Goal: Task Accomplishment & Management: Manage account settings

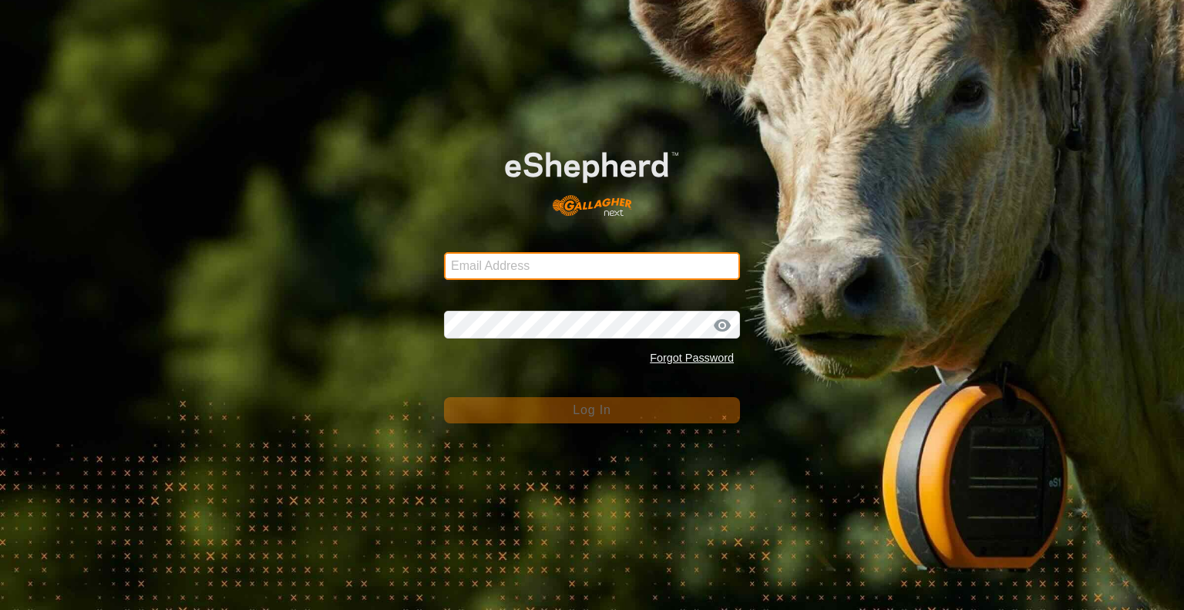
click at [503, 265] on input "Email Address" at bounding box center [592, 266] width 296 height 28
type input "[EMAIL_ADDRESS][DOMAIN_NAME]"
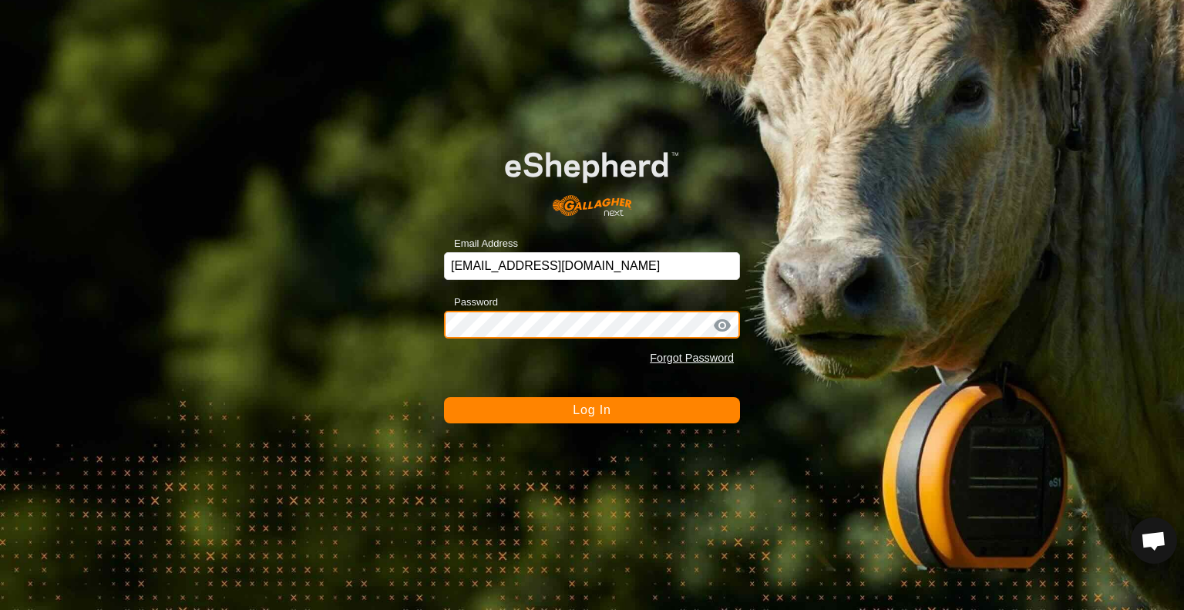
click at [444, 397] on button "Log In" at bounding box center [592, 410] width 296 height 26
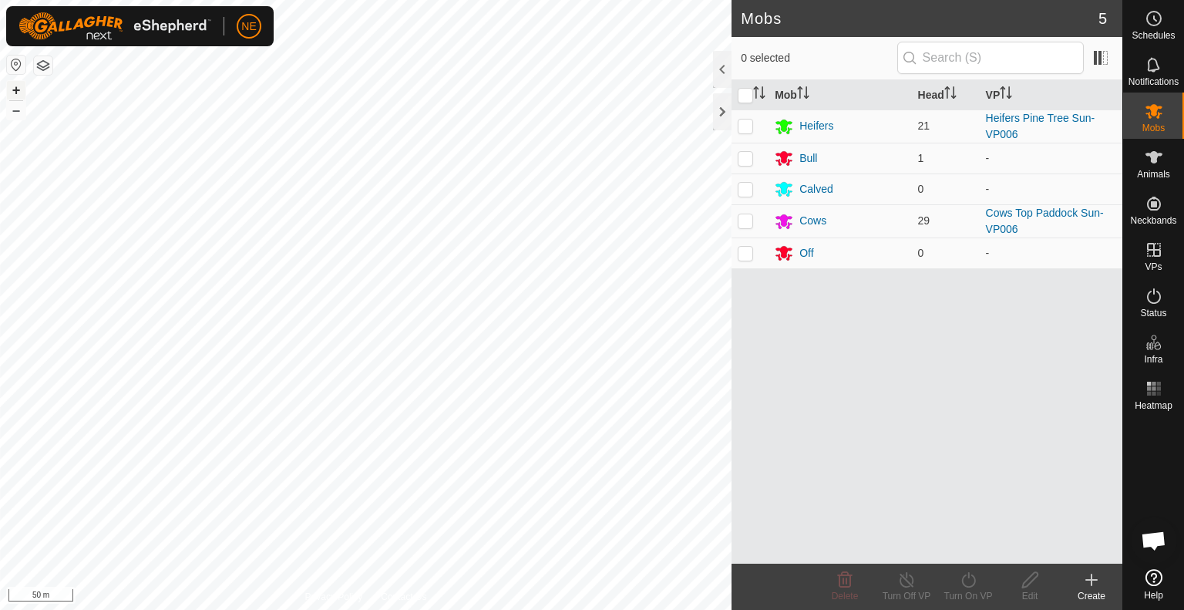
click at [17, 86] on button "+" at bounding box center [16, 90] width 19 height 19
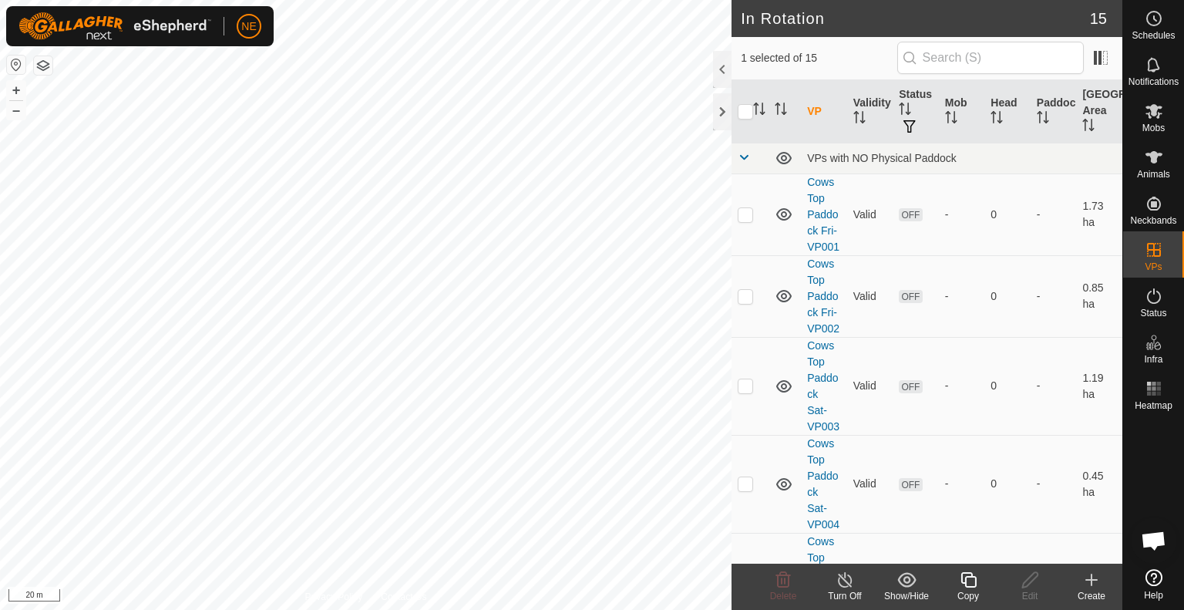
click at [957, 584] on copy-svg-icon at bounding box center [968, 579] width 62 height 19
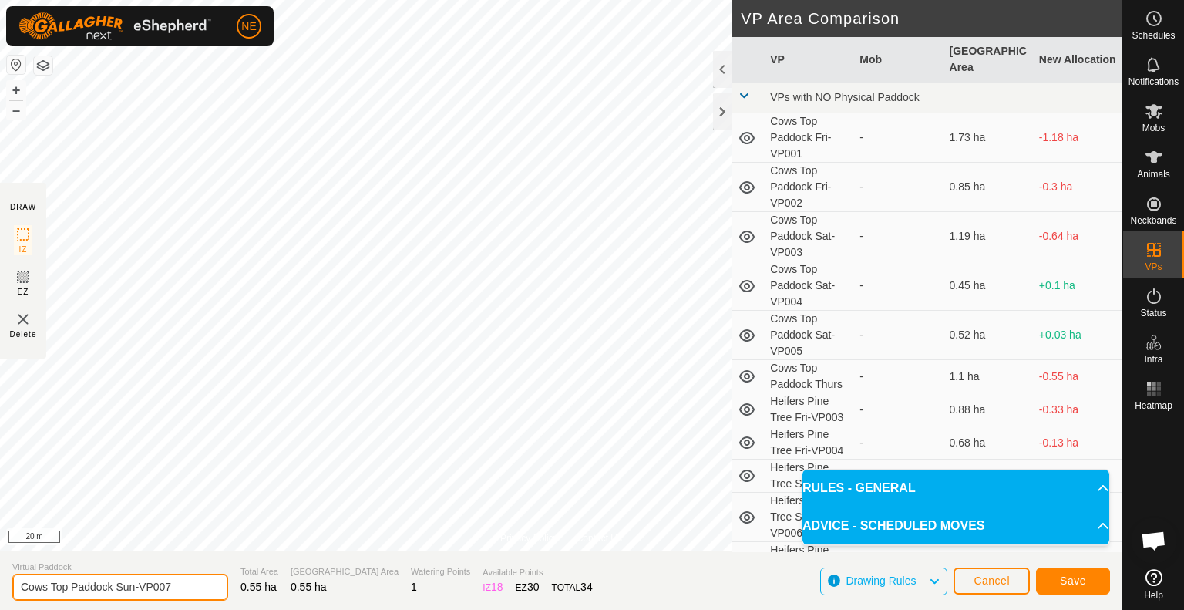
click at [133, 591] on input "Cows Top Paddock Sun-VP007" at bounding box center [120, 587] width 216 height 27
type input "Cows Top Paddock Mon-VP007"
click at [1095, 576] on button "Save" at bounding box center [1073, 580] width 74 height 27
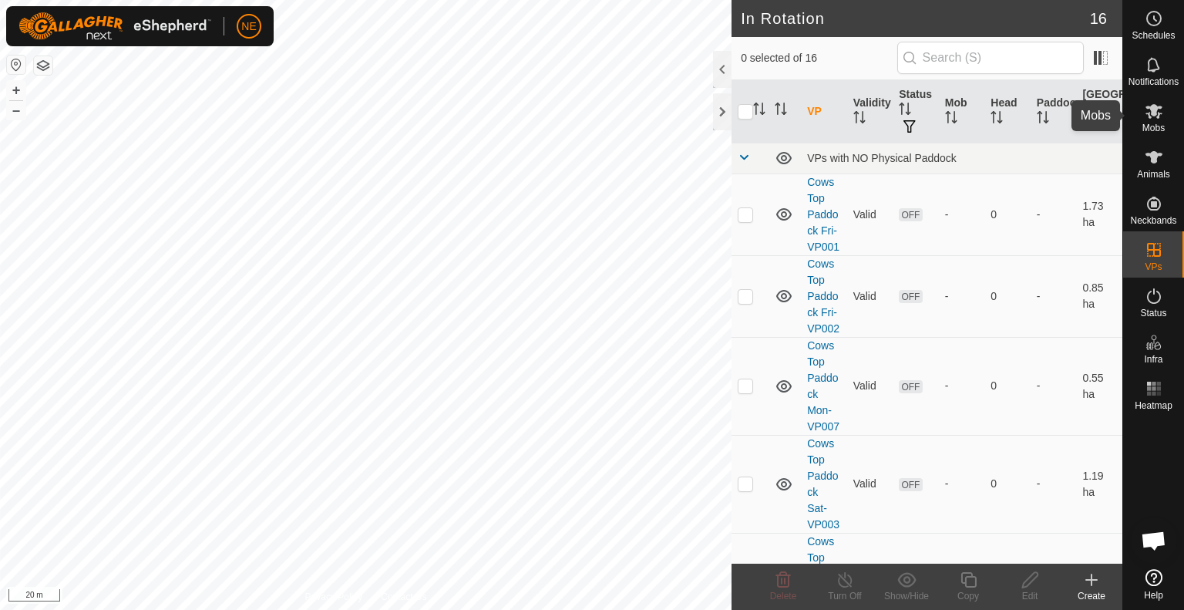
click at [1158, 130] on span "Mobs" at bounding box center [1153, 127] width 22 height 9
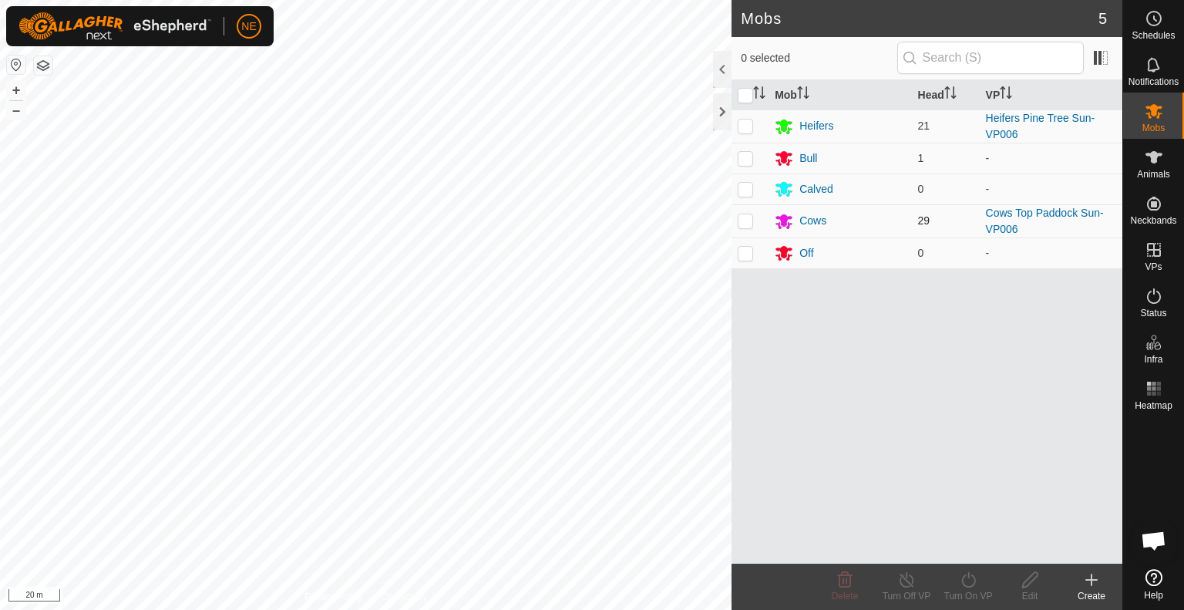
click at [741, 220] on p-checkbox at bounding box center [745, 220] width 15 height 12
checkbox input "true"
click at [962, 586] on icon at bounding box center [968, 579] width 19 height 19
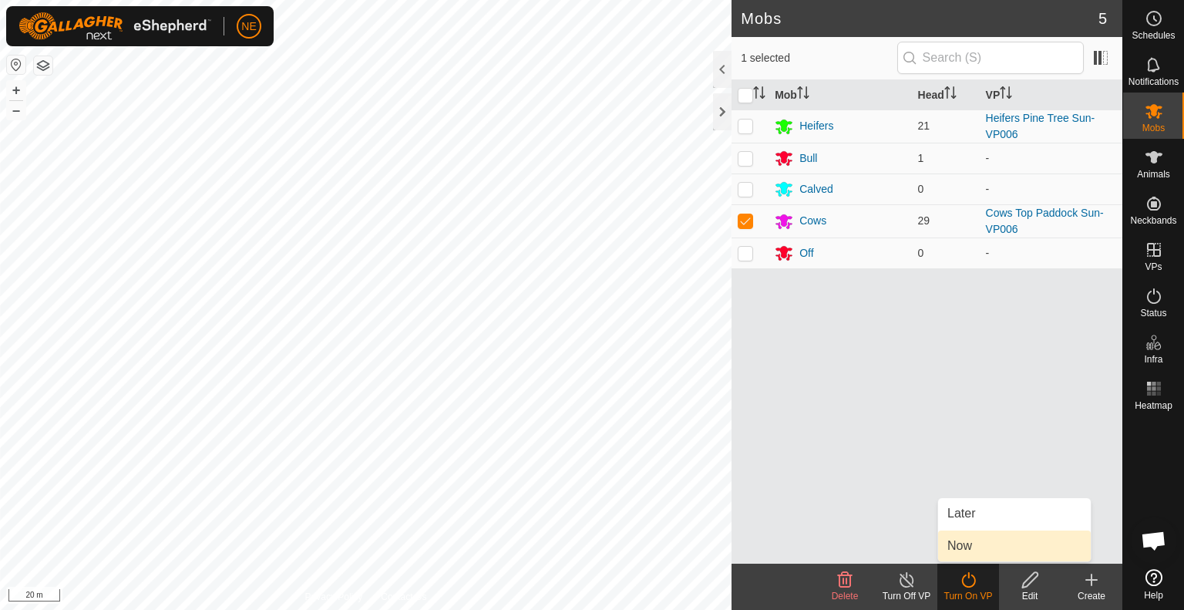
click at [966, 547] on link "Now" at bounding box center [1014, 545] width 153 height 31
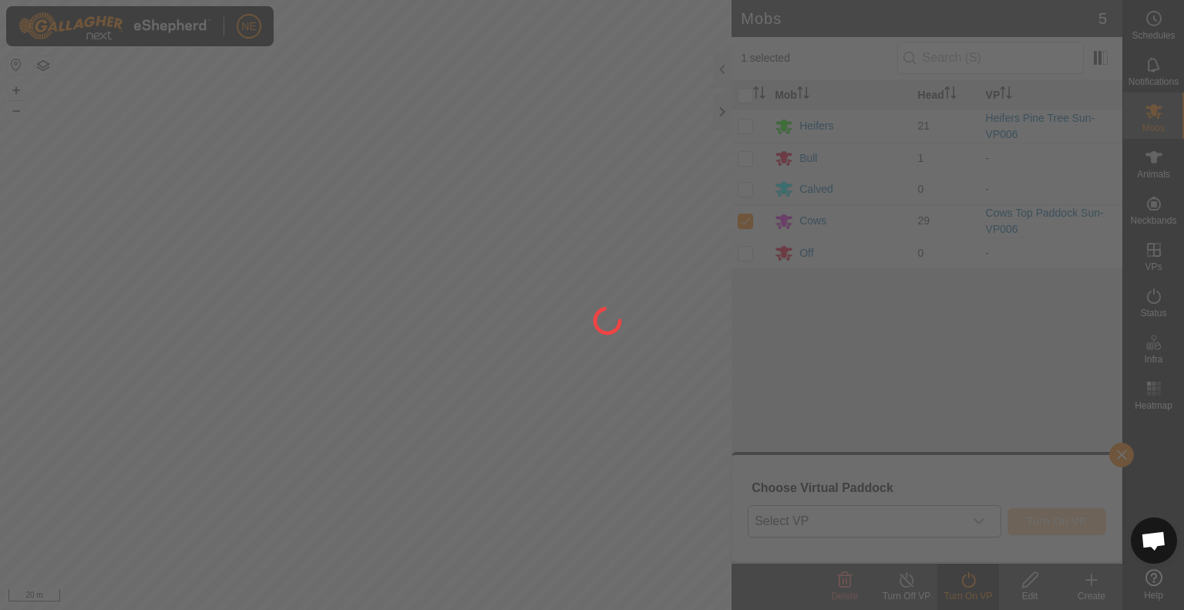
click at [980, 524] on body "NE Schedules Notifications Mobs Animals Neckbands VPs Status Infra Heatmap Help…" at bounding box center [592, 305] width 1184 height 610
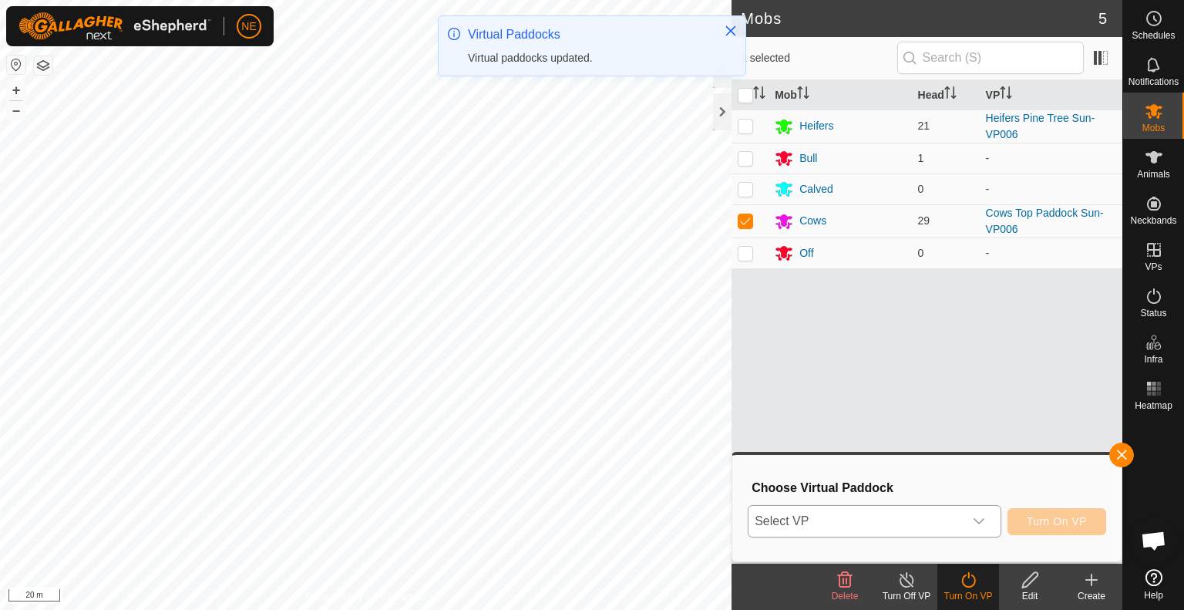
click at [981, 524] on icon "dropdown trigger" at bounding box center [979, 521] width 12 height 12
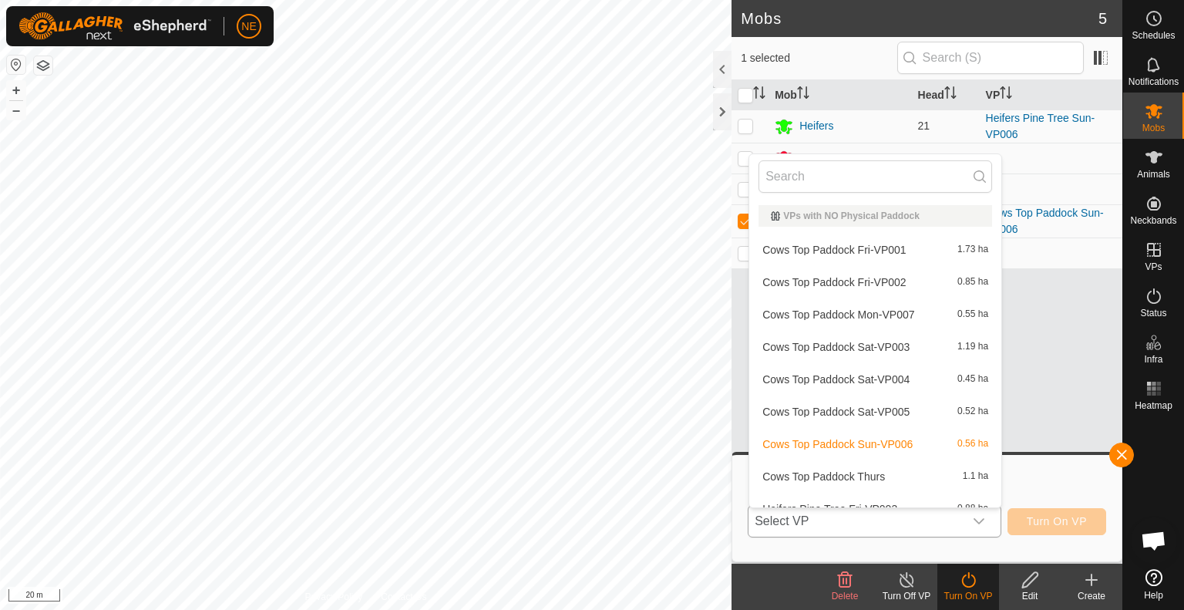
scroll to position [17, 0]
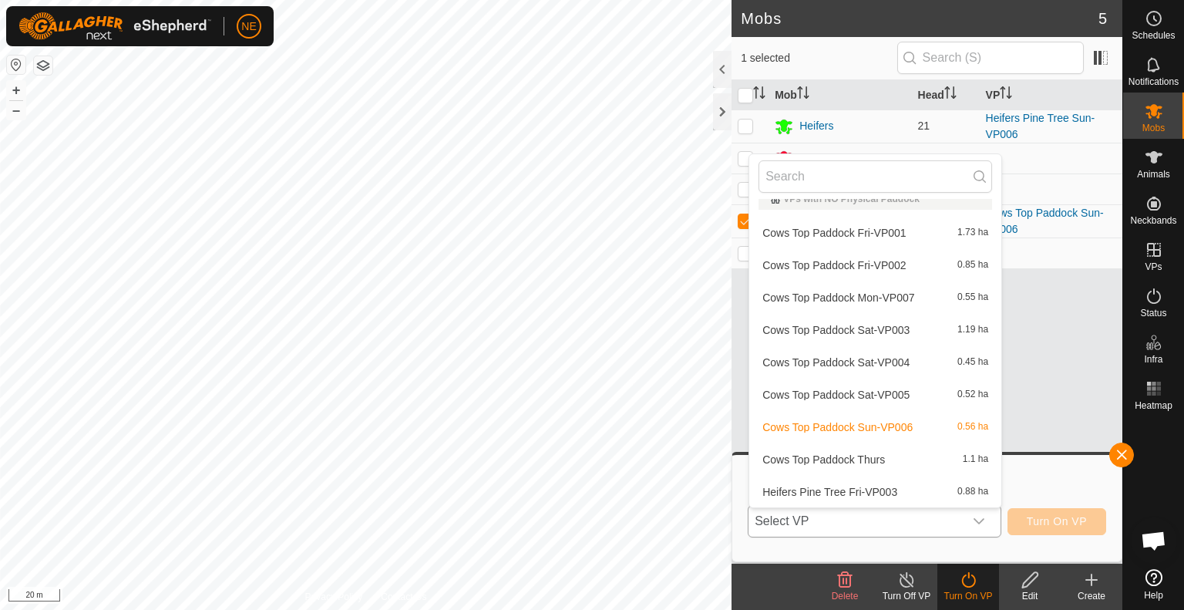
click at [920, 295] on li "Cows Top Paddock Mon-VP007 0.55 ha" at bounding box center [875, 297] width 252 height 31
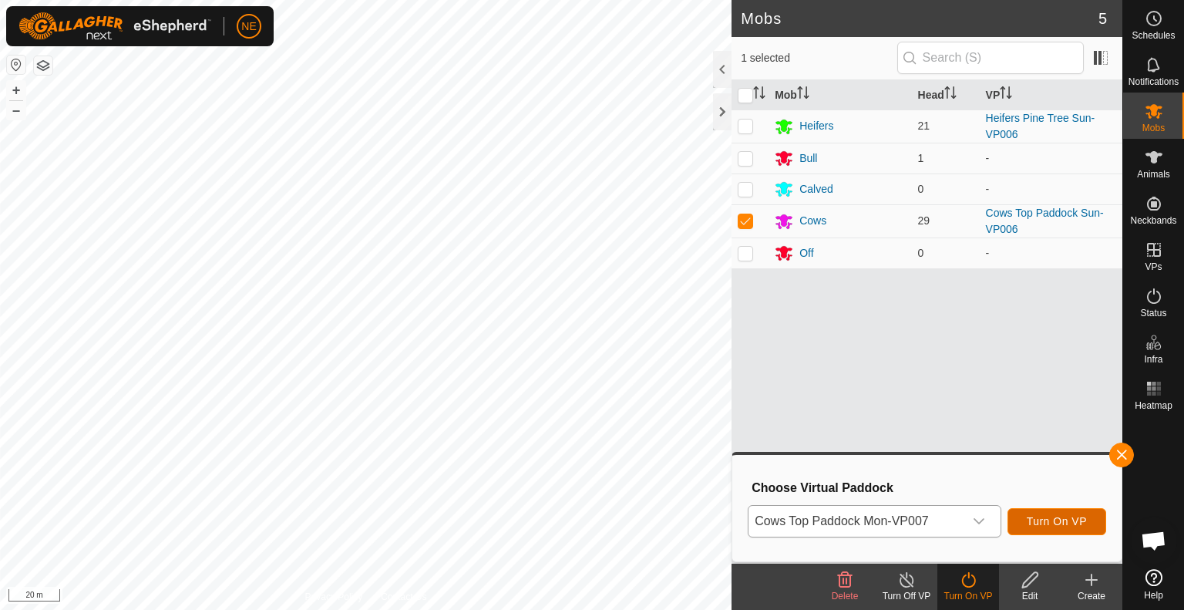
click at [1031, 515] on span "Turn On VP" at bounding box center [1057, 521] width 60 height 12
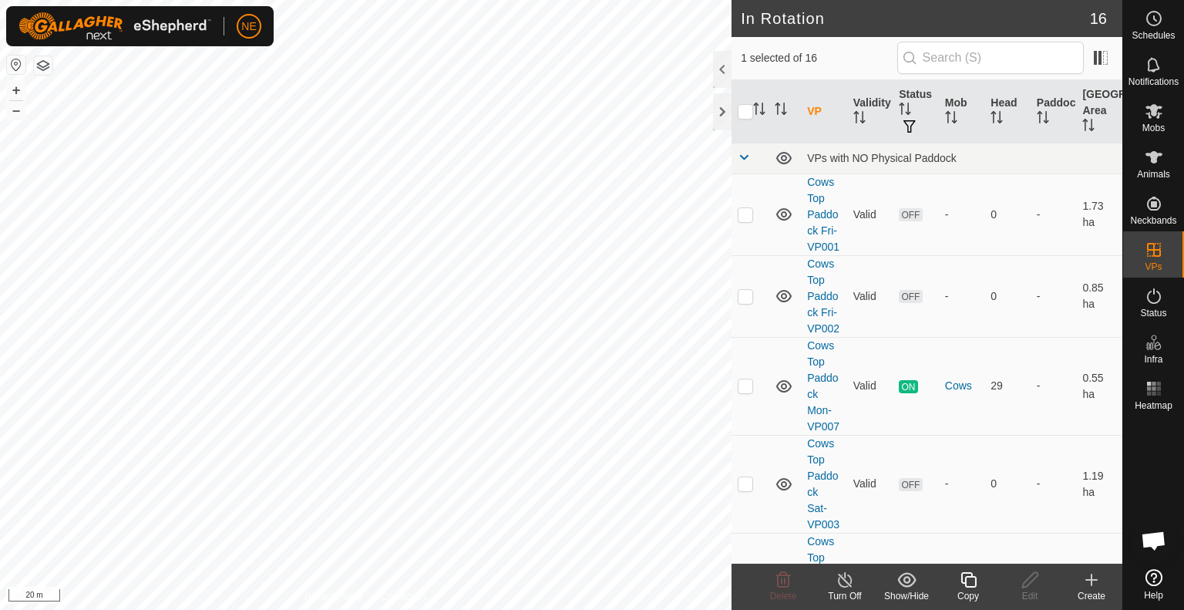
click at [974, 579] on icon at bounding box center [968, 579] width 19 height 19
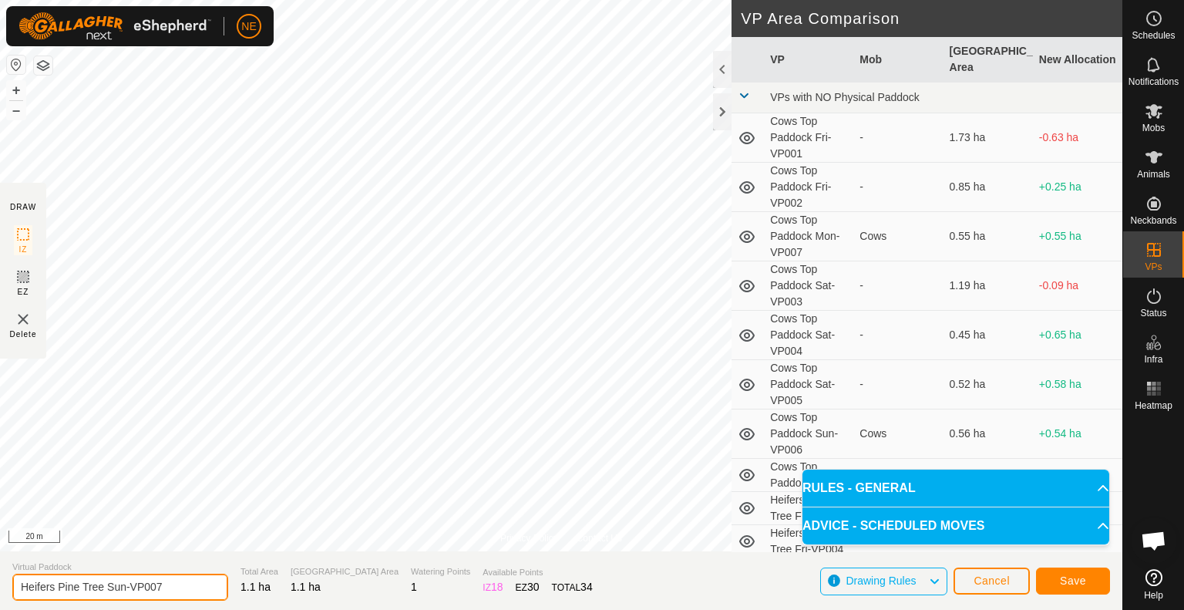
click at [126, 586] on input "Heifers Pine Tree Sun-VP007" at bounding box center [120, 587] width 216 height 27
type input "Heifers Pine Tree Mon-VP007"
click at [1055, 584] on button "Save" at bounding box center [1073, 580] width 74 height 27
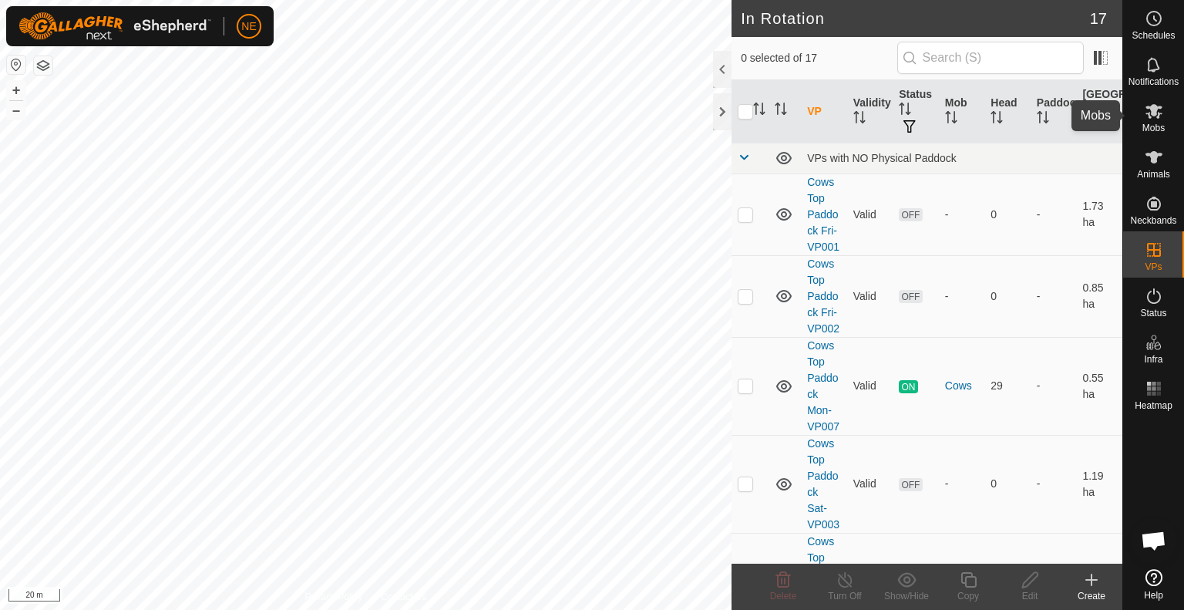
click at [1166, 119] on es-mob-svg-icon at bounding box center [1154, 111] width 28 height 25
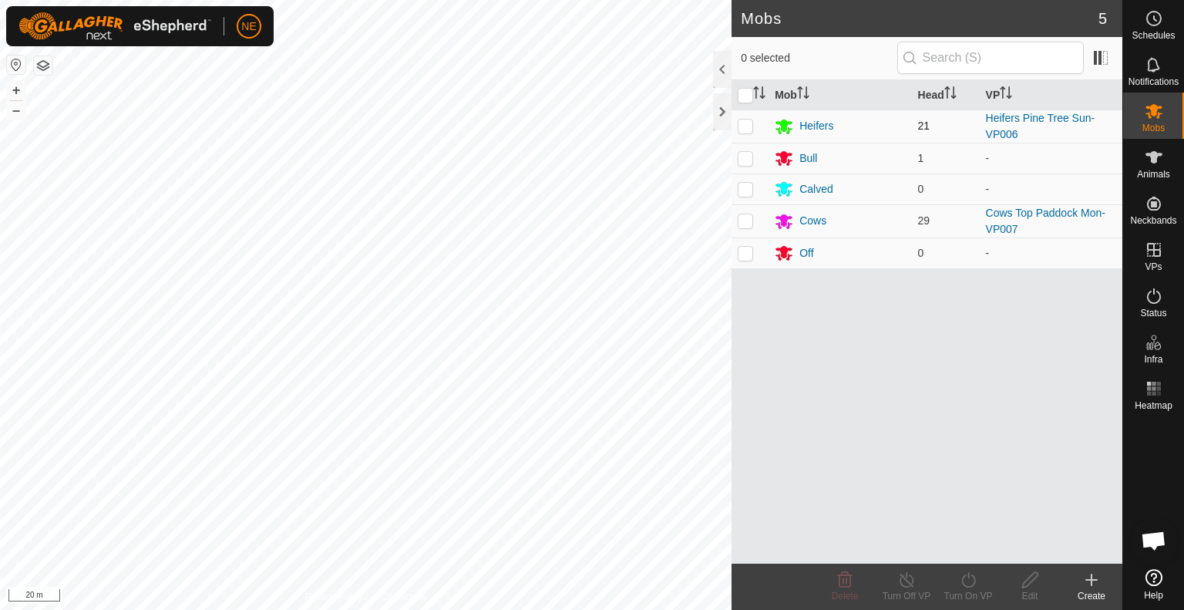
click at [751, 126] on p-checkbox at bounding box center [745, 125] width 15 height 12
checkbox input "true"
click at [959, 589] on div "Turn On VP" at bounding box center [968, 596] width 62 height 14
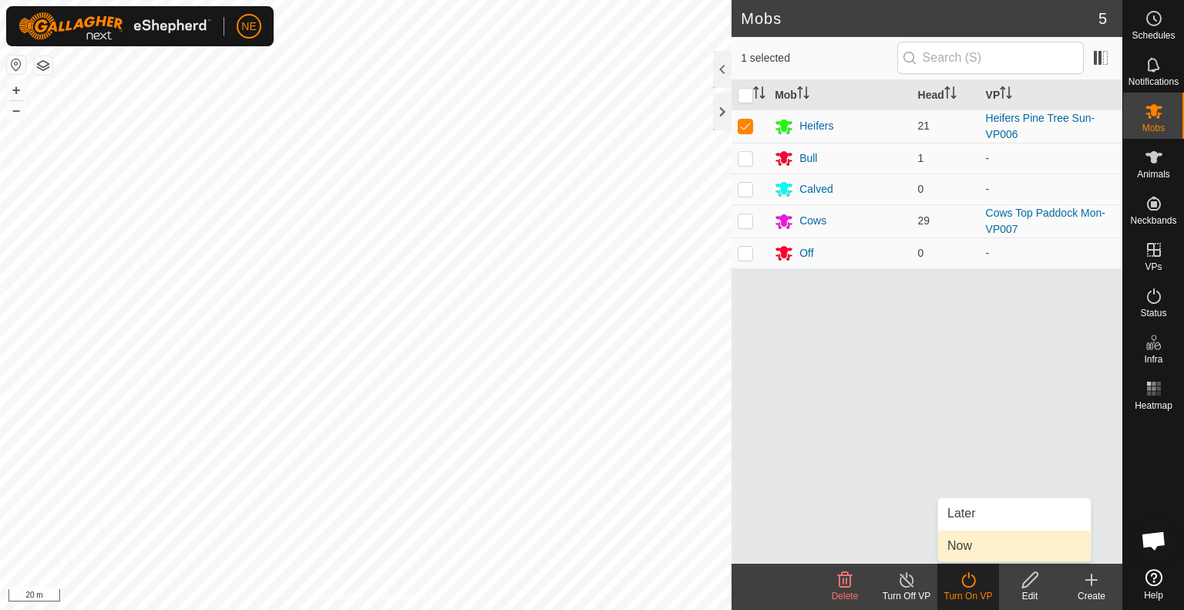
click at [961, 548] on link "Now" at bounding box center [1014, 545] width 153 height 31
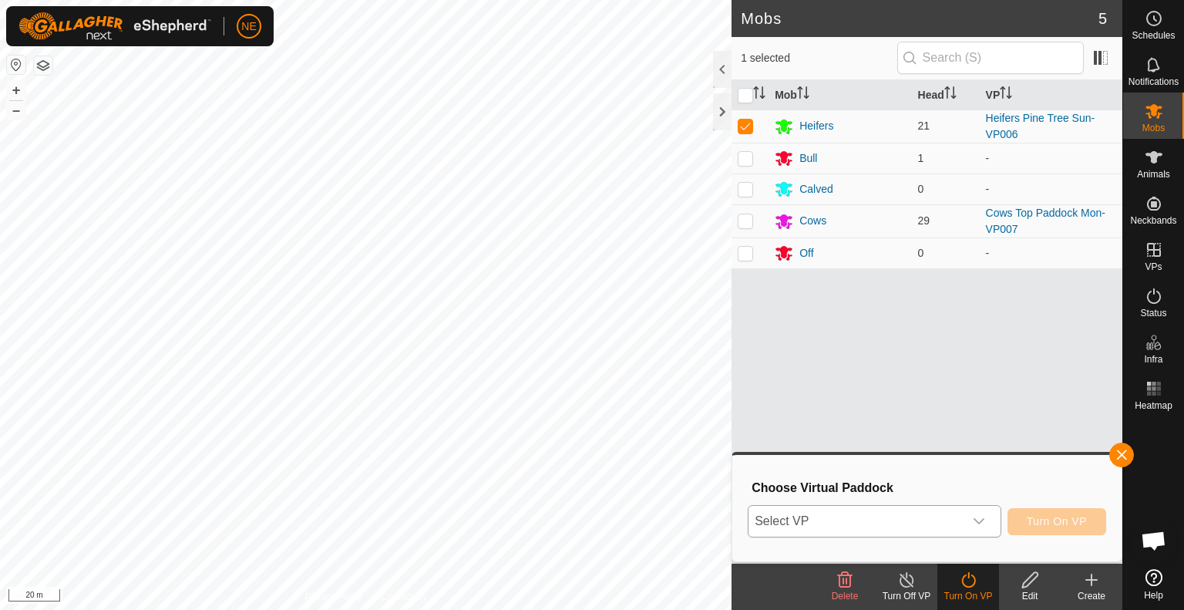
click at [978, 514] on div "dropdown trigger" at bounding box center [979, 521] width 31 height 31
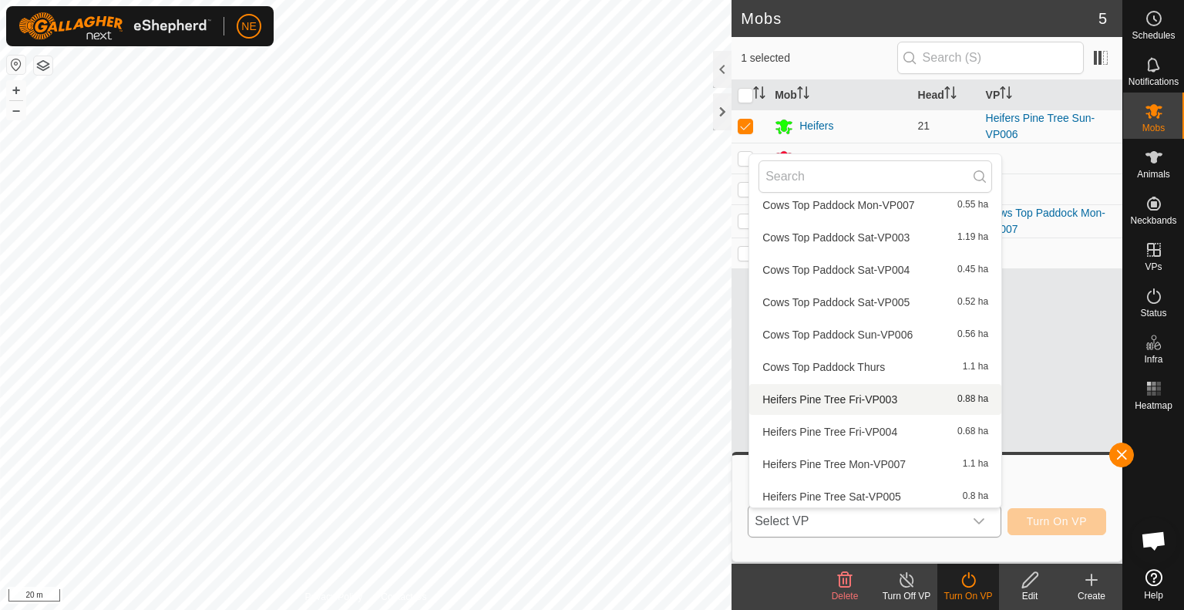
scroll to position [114, 0]
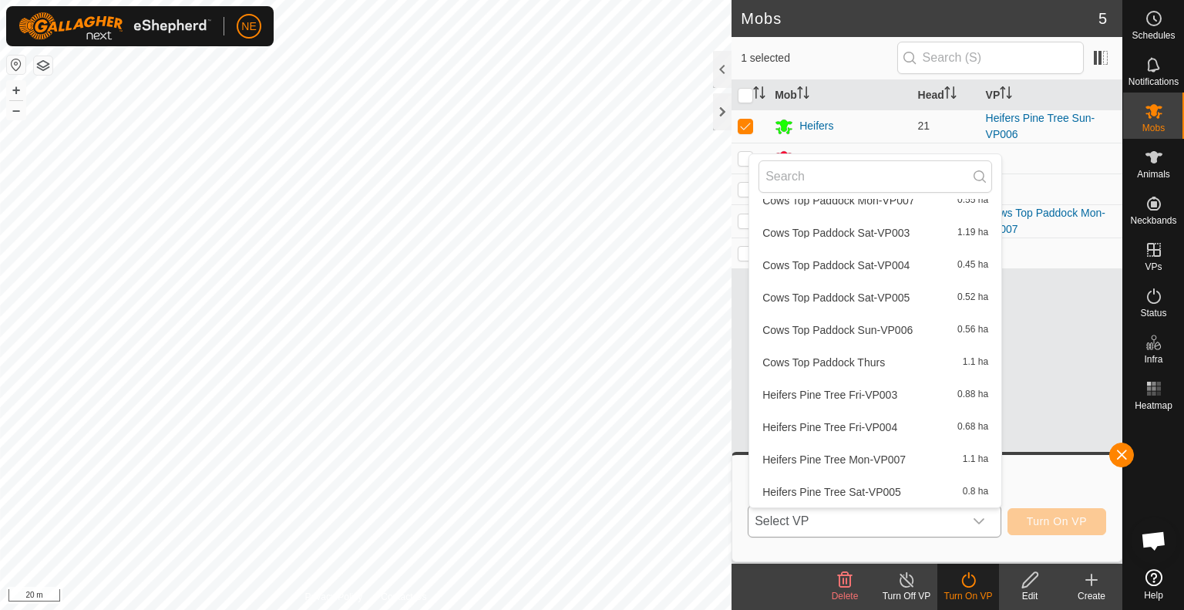
click at [879, 456] on li "Heifers Pine Tree Mon-VP007 1.1 ha" at bounding box center [875, 459] width 252 height 31
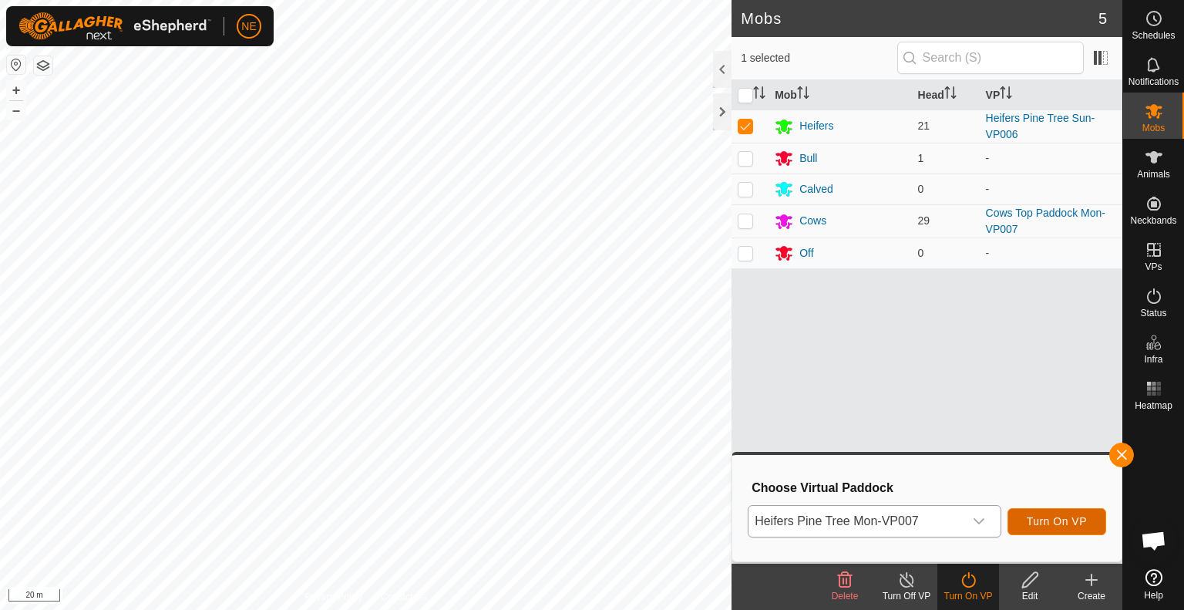
click at [1048, 517] on span "Turn On VP" at bounding box center [1057, 521] width 60 height 12
